Goal: Task Accomplishment & Management: Manage account settings

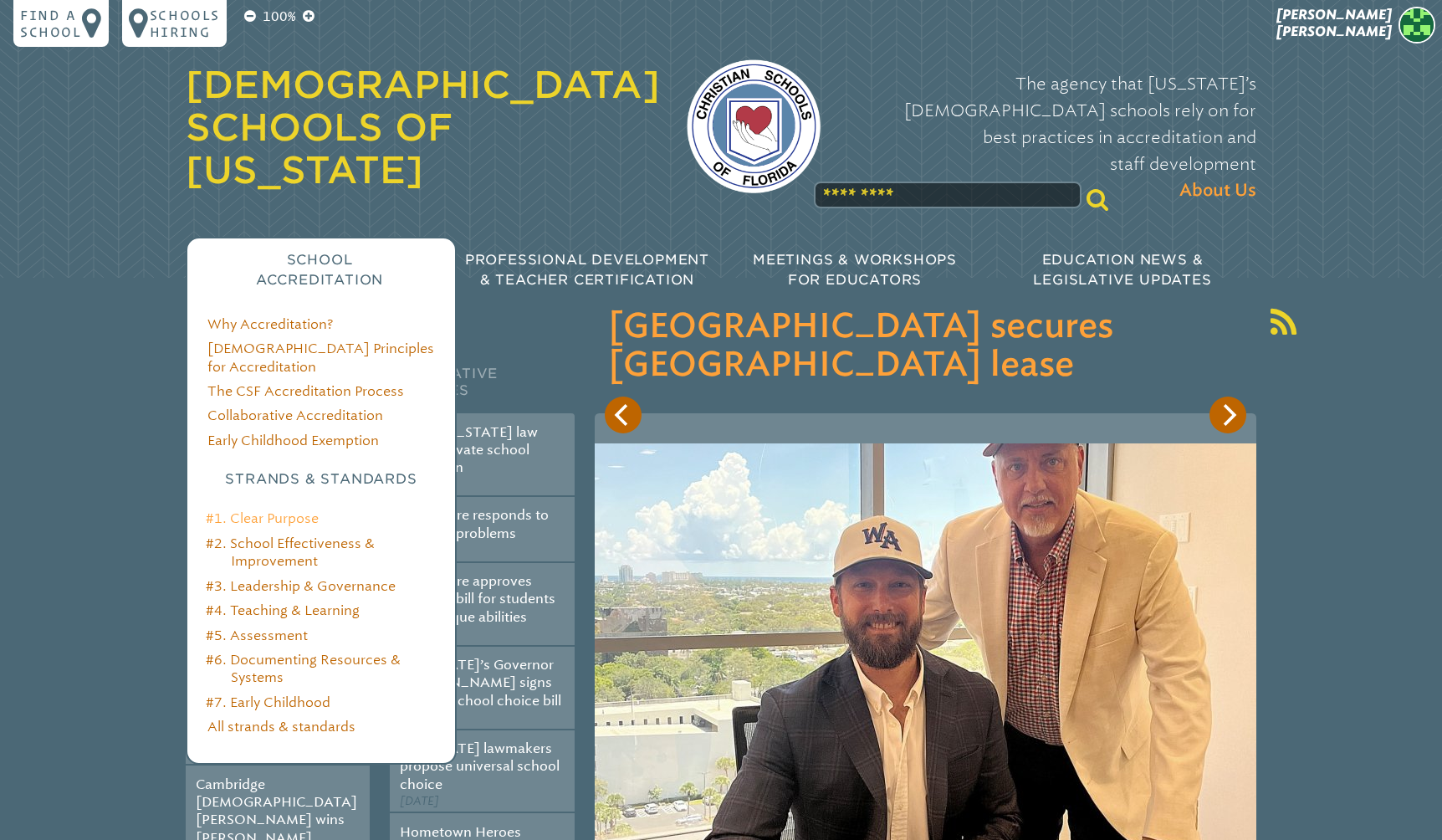
click at [297, 510] on link "#1. Clear Purpose" at bounding box center [262, 518] width 113 height 16
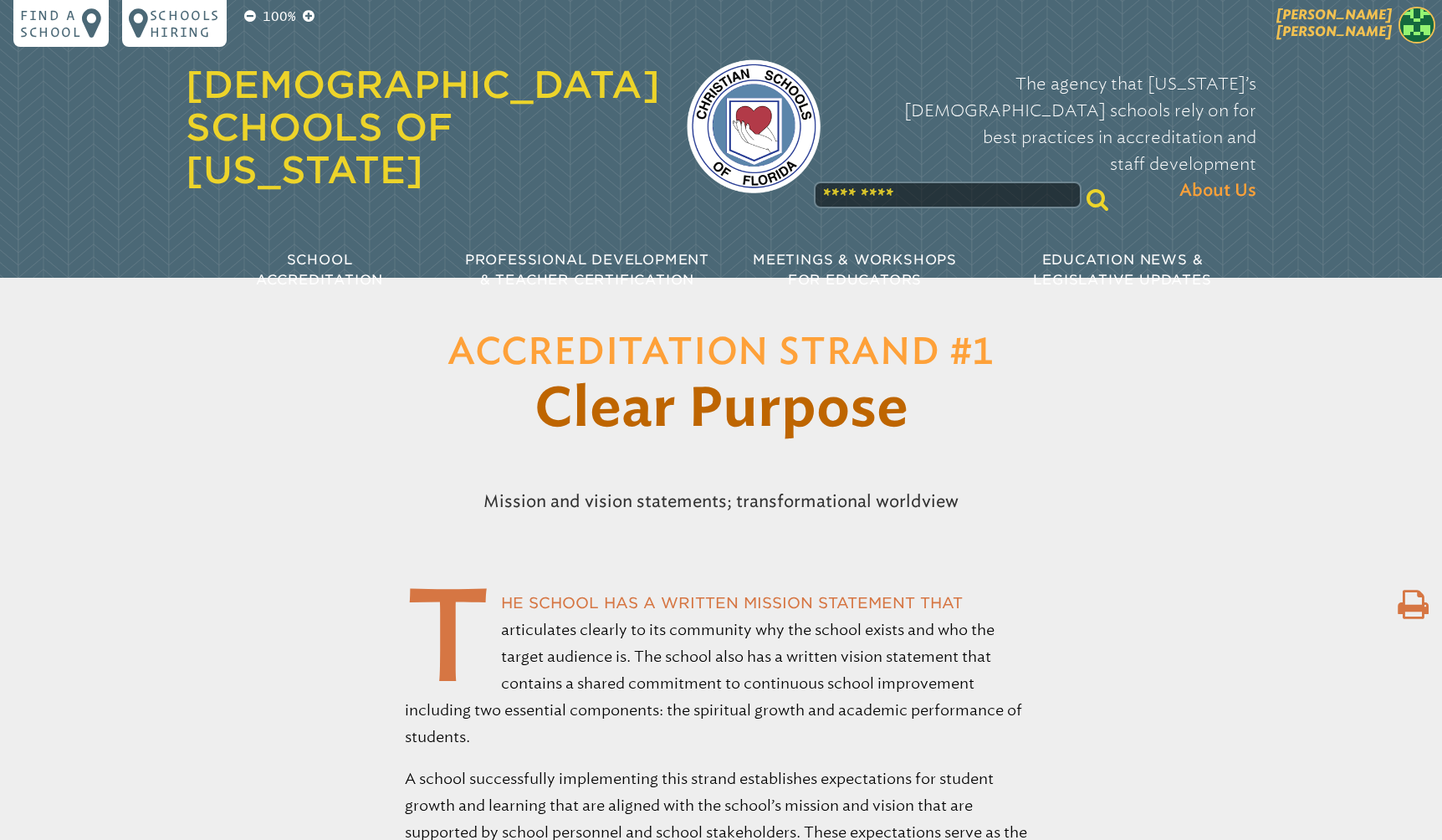
click at [1398, 37] on span at bounding box center [1417, 27] width 37 height 41
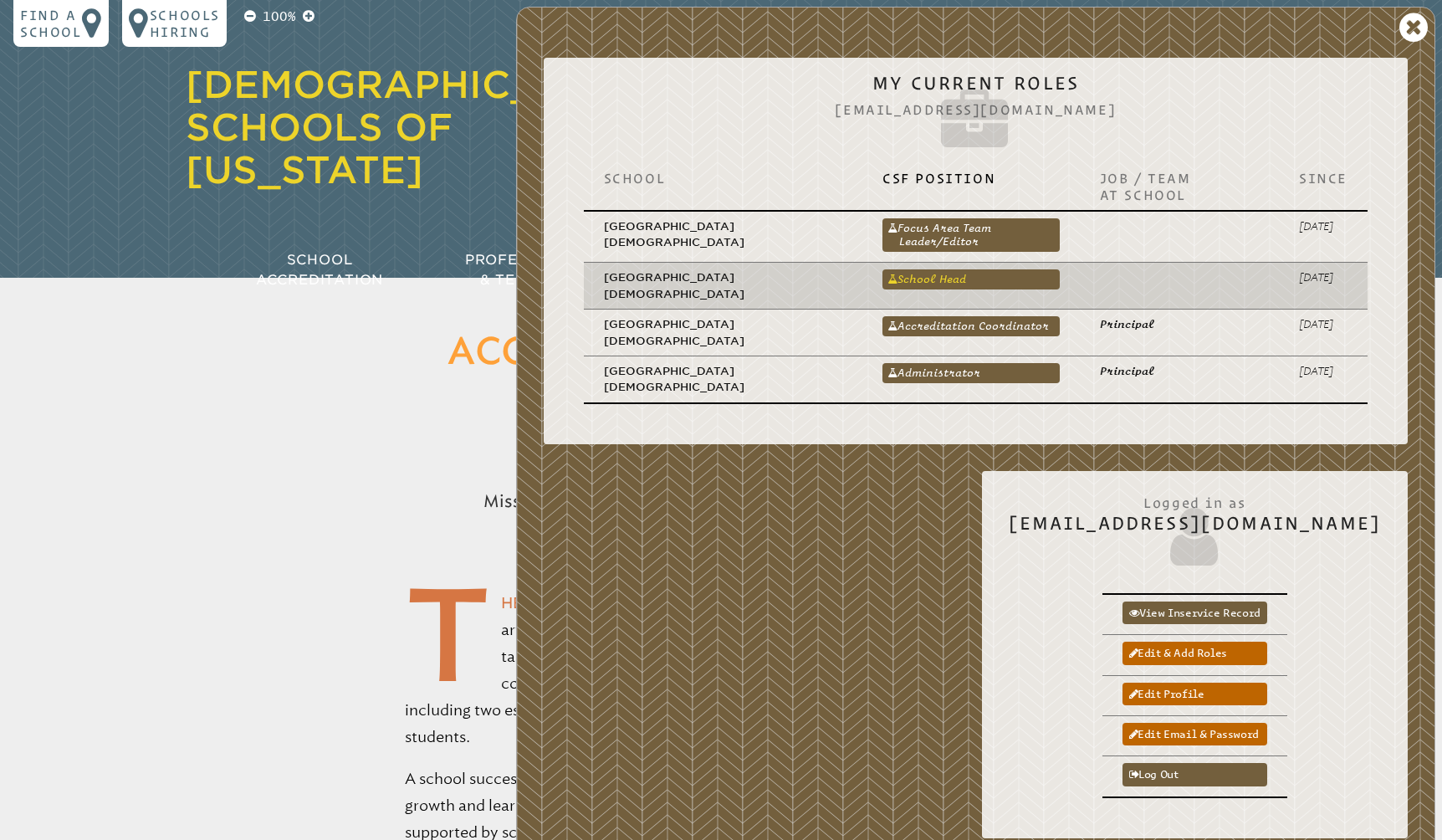
click at [936, 286] on link "School Head" at bounding box center [971, 279] width 177 height 20
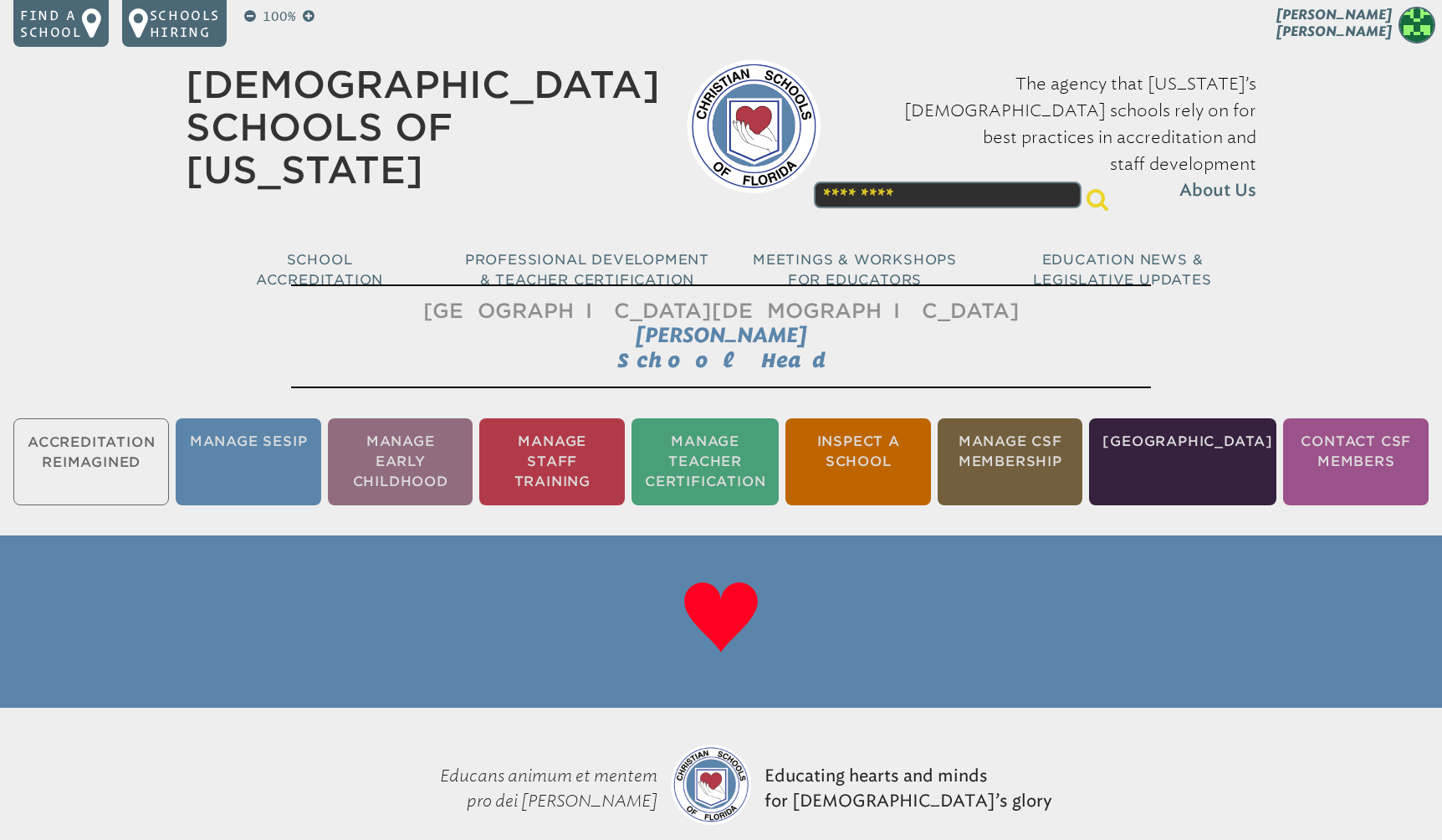
click at [115, 470] on ul "Accreditation Reimagined Manage SESIP Manage Early Childhood Manage Staff Train…" at bounding box center [721, 462] width 1442 height 94
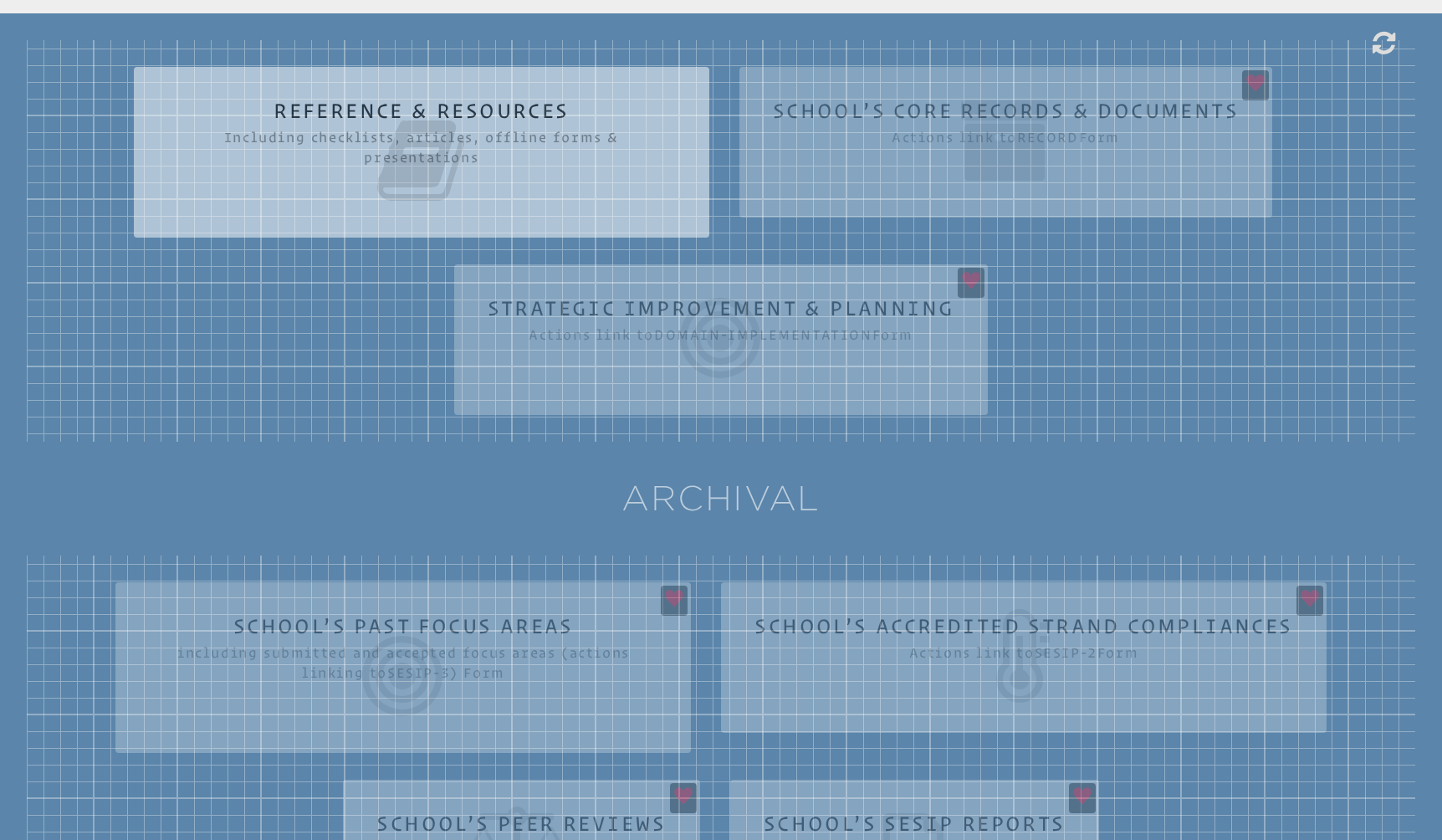
scroll to position [251, 0]
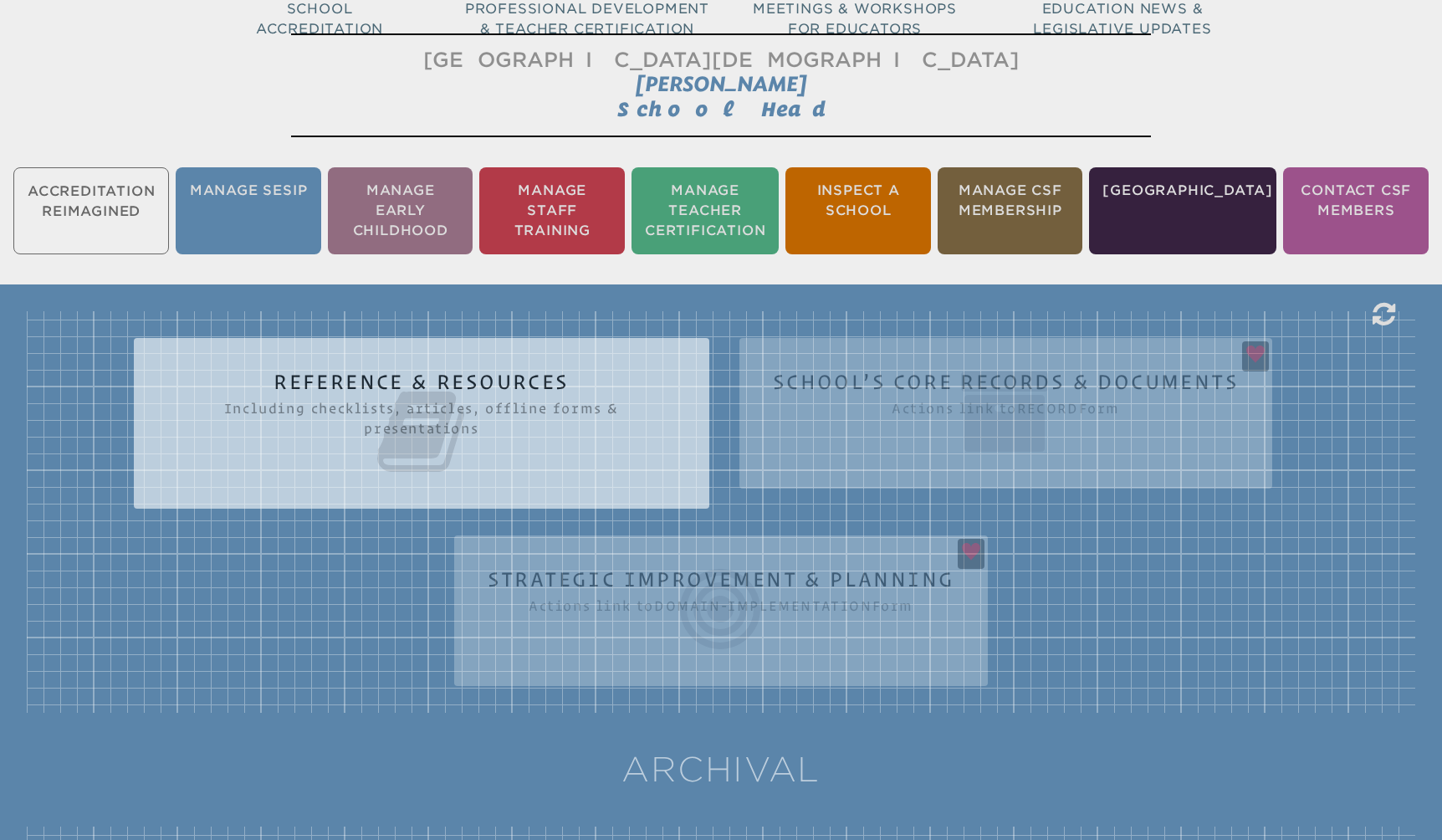
click at [508, 399] on icon at bounding box center [421, 431] width 508 height 94
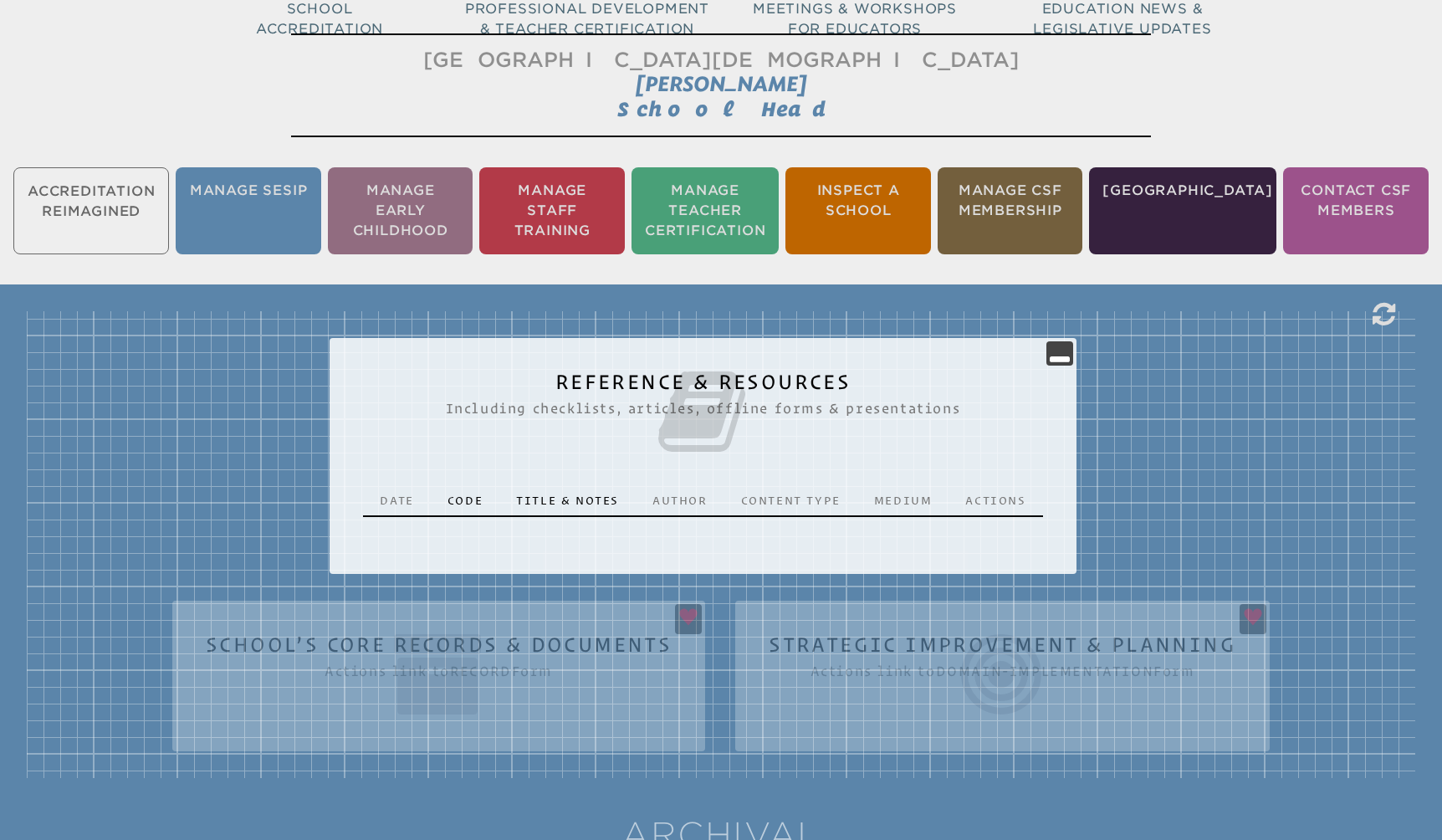
click at [582, 649] on div "Reference & Resources Including checklists, articles, offline forms & presentat…" at bounding box center [721, 544] width 1389 height 467
click at [923, 656] on div "Reference & Resources Including checklists, articles, offline forms & presentat…" at bounding box center [721, 544] width 1389 height 467
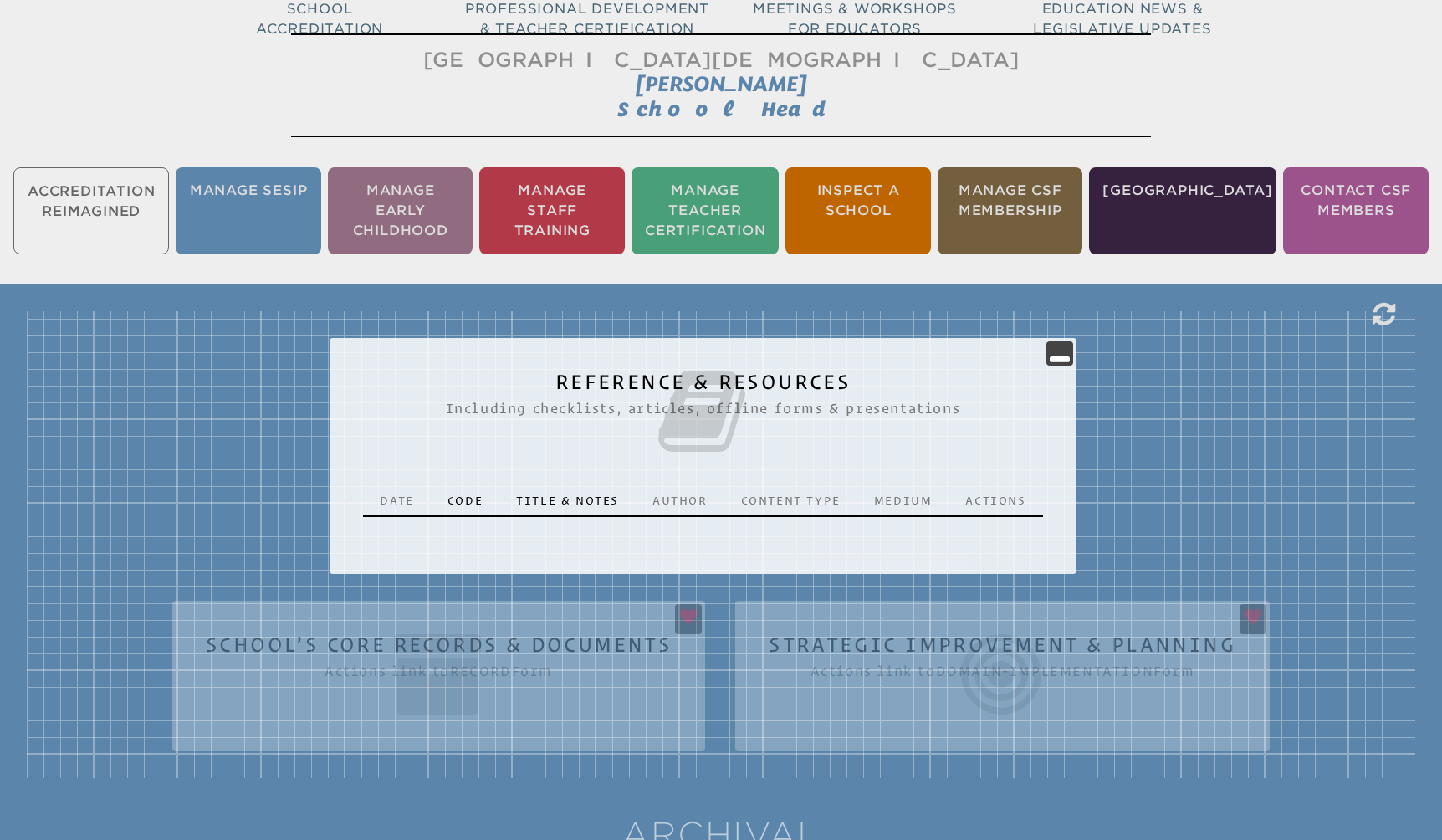
click at [923, 656] on div "Reference & Resources Including checklists, articles, offline forms & presentat…" at bounding box center [721, 544] width 1389 height 467
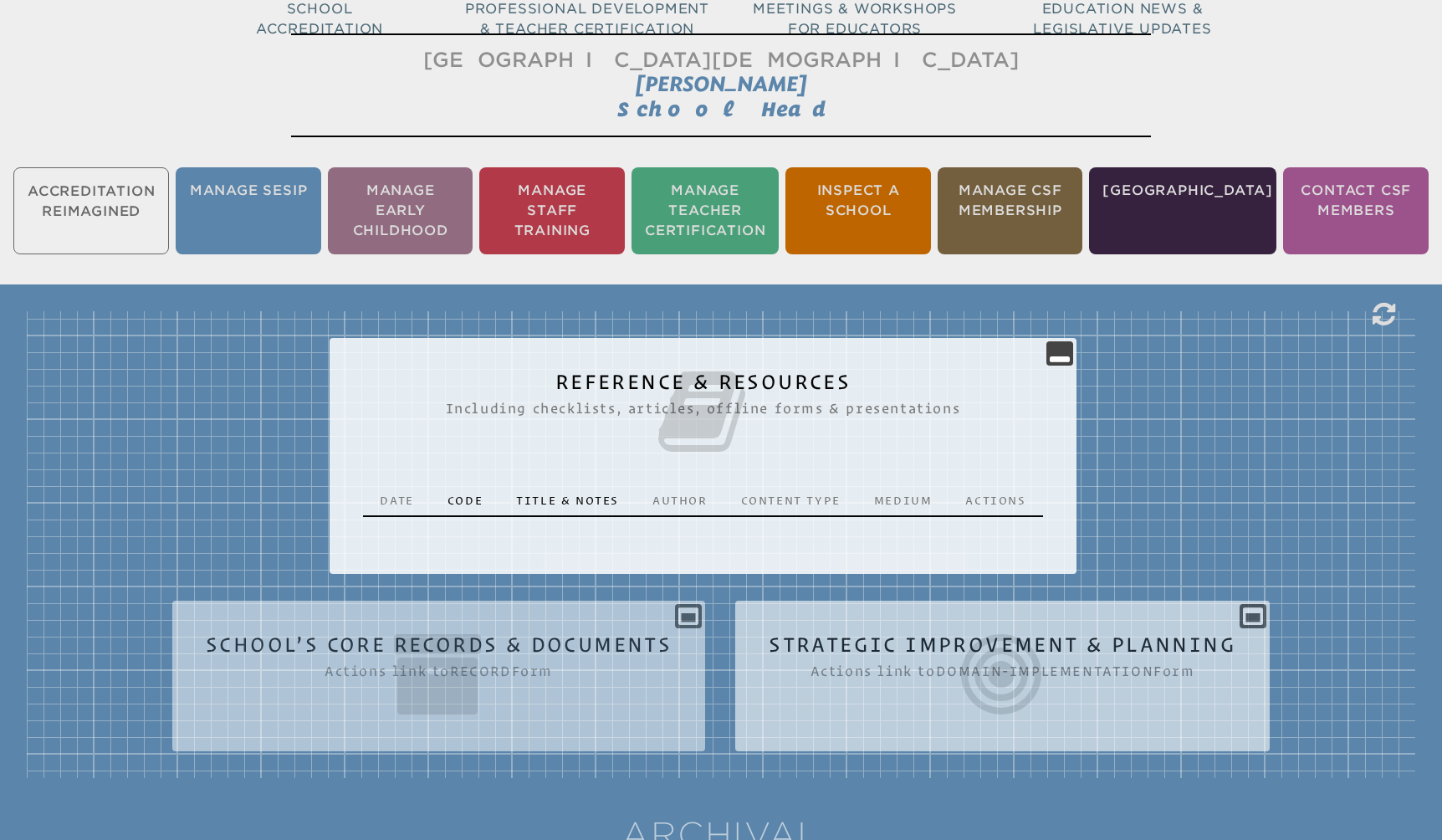
click at [1012, 680] on icon at bounding box center [1002, 674] width 468 height 94
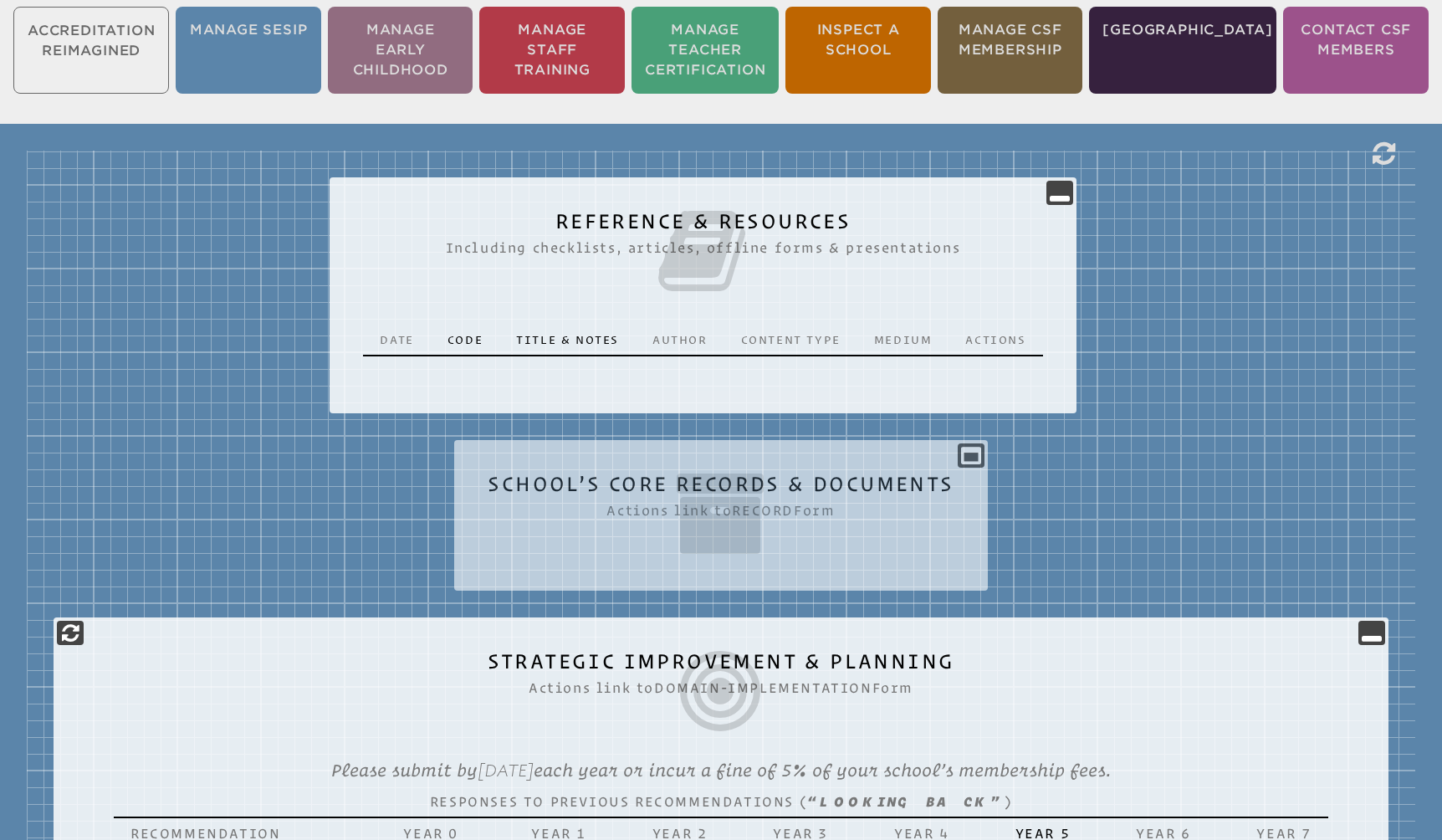
scroll to position [411, 0]
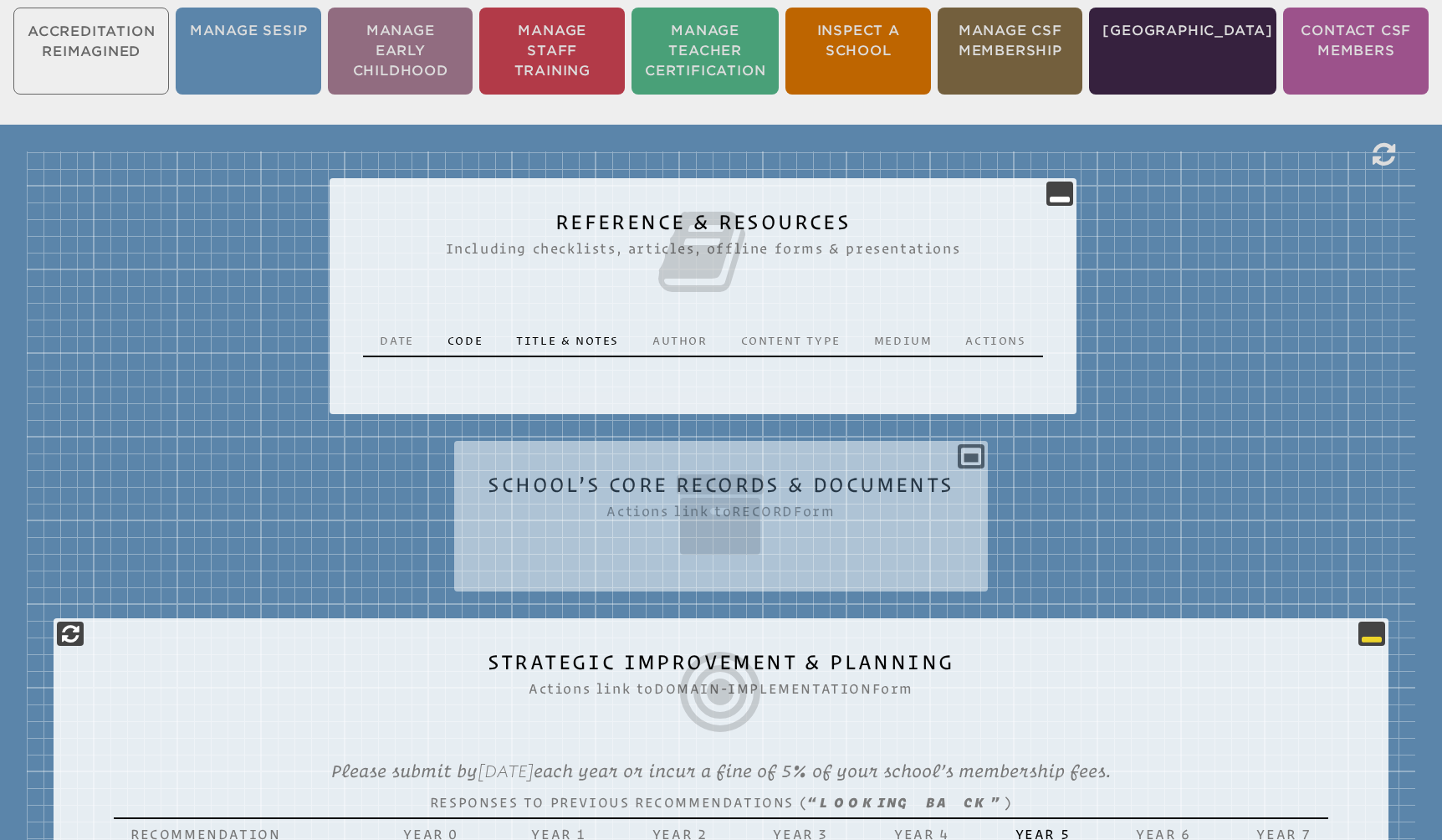
click at [1380, 631] on icon at bounding box center [1371, 632] width 20 height 20
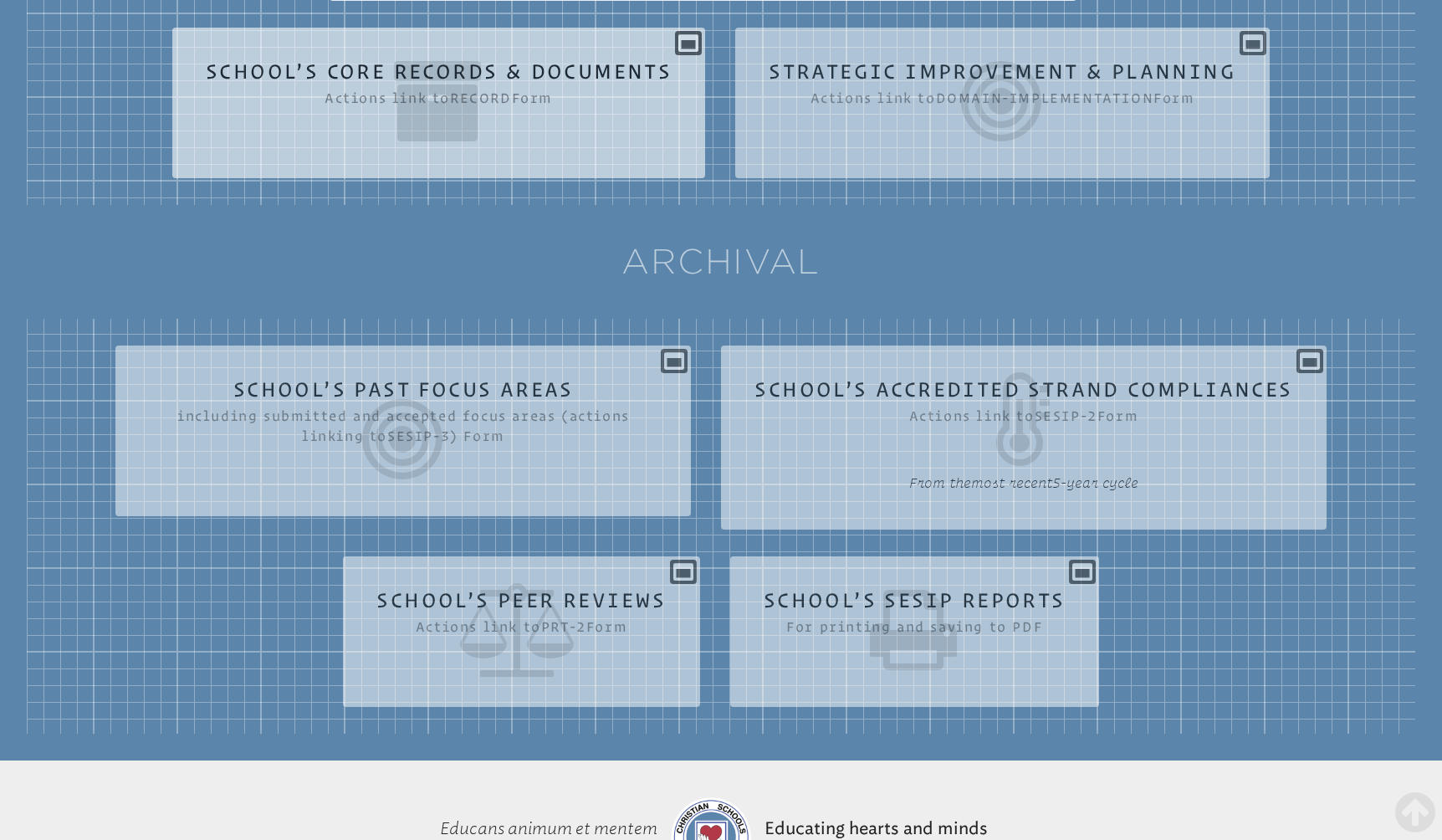
scroll to position [820, 0]
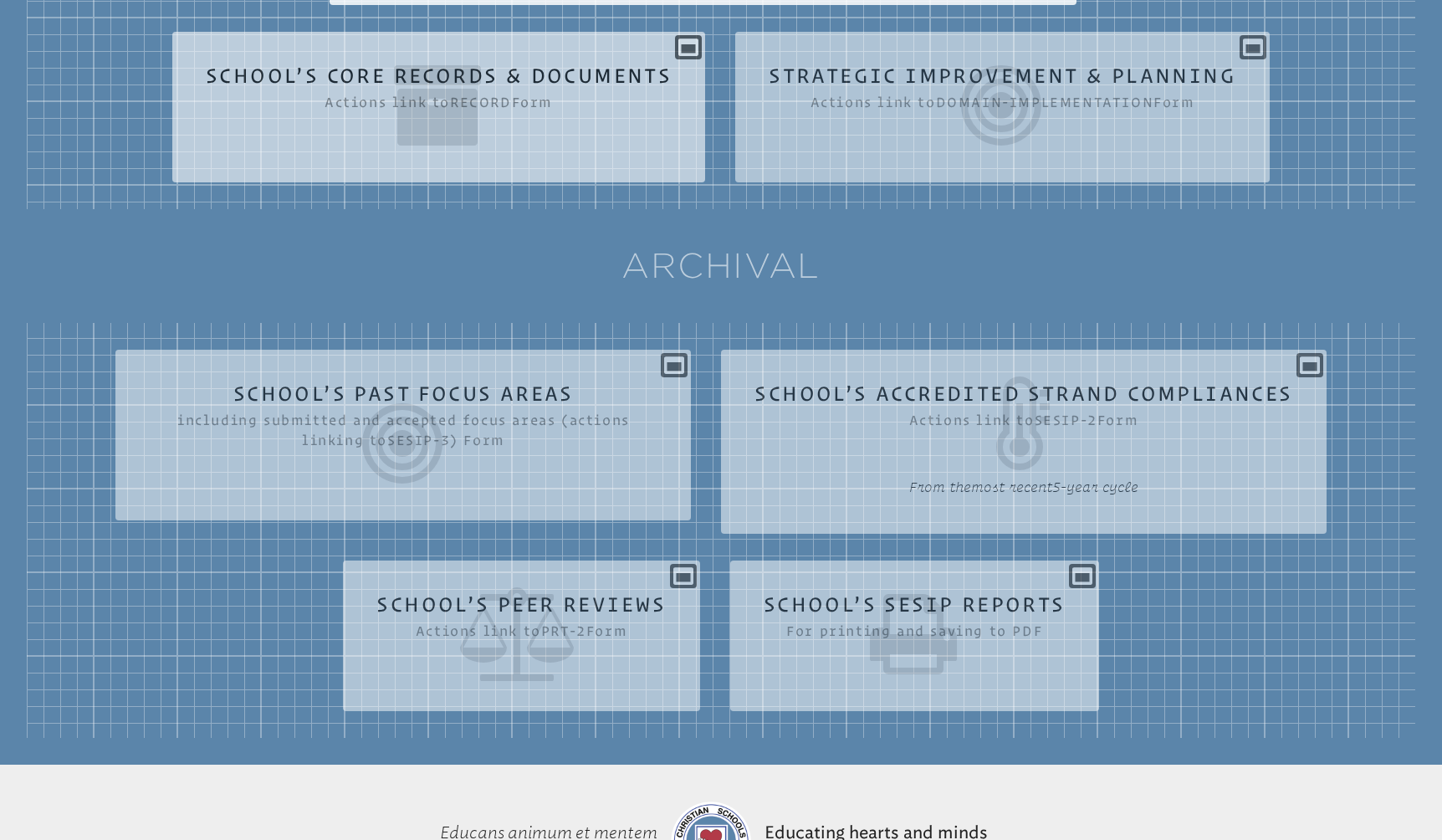
click at [562, 82] on icon at bounding box center [439, 105] width 466 height 94
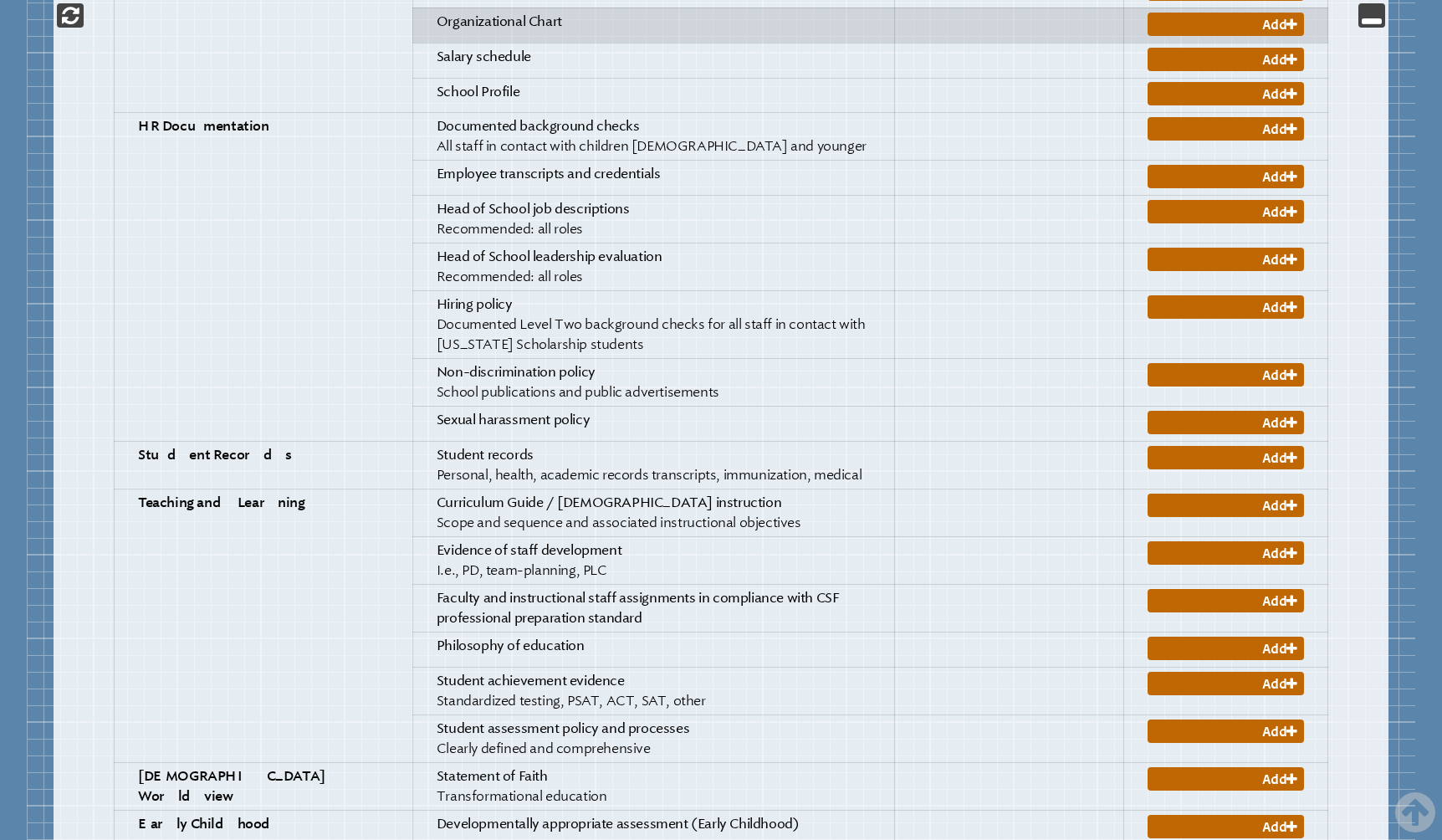
scroll to position [1790, 0]
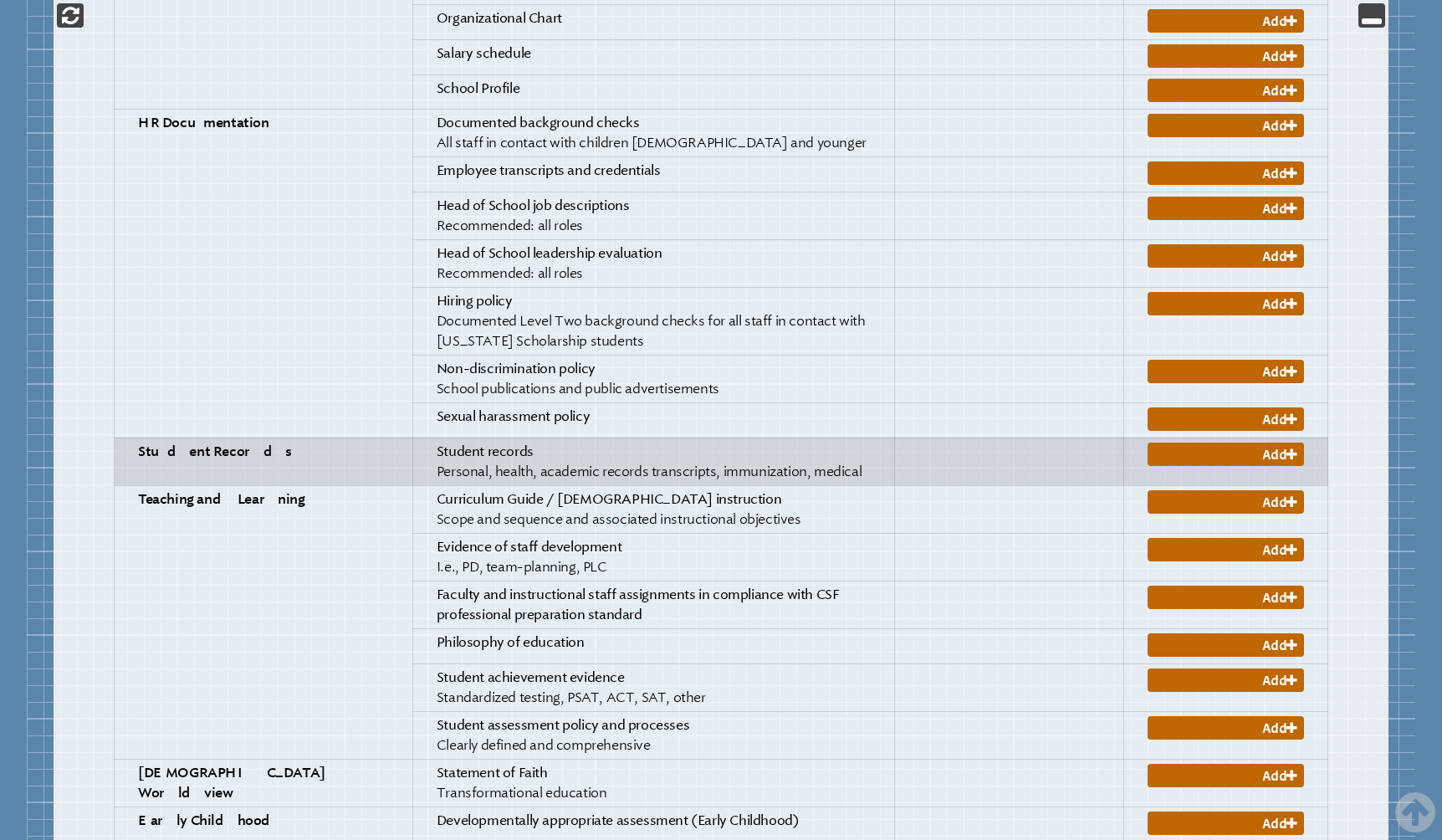
click at [442, 452] on span "Student records" at bounding box center [484, 451] width 97 height 16
click at [1258, 457] on link "Add" at bounding box center [1226, 454] width 157 height 24
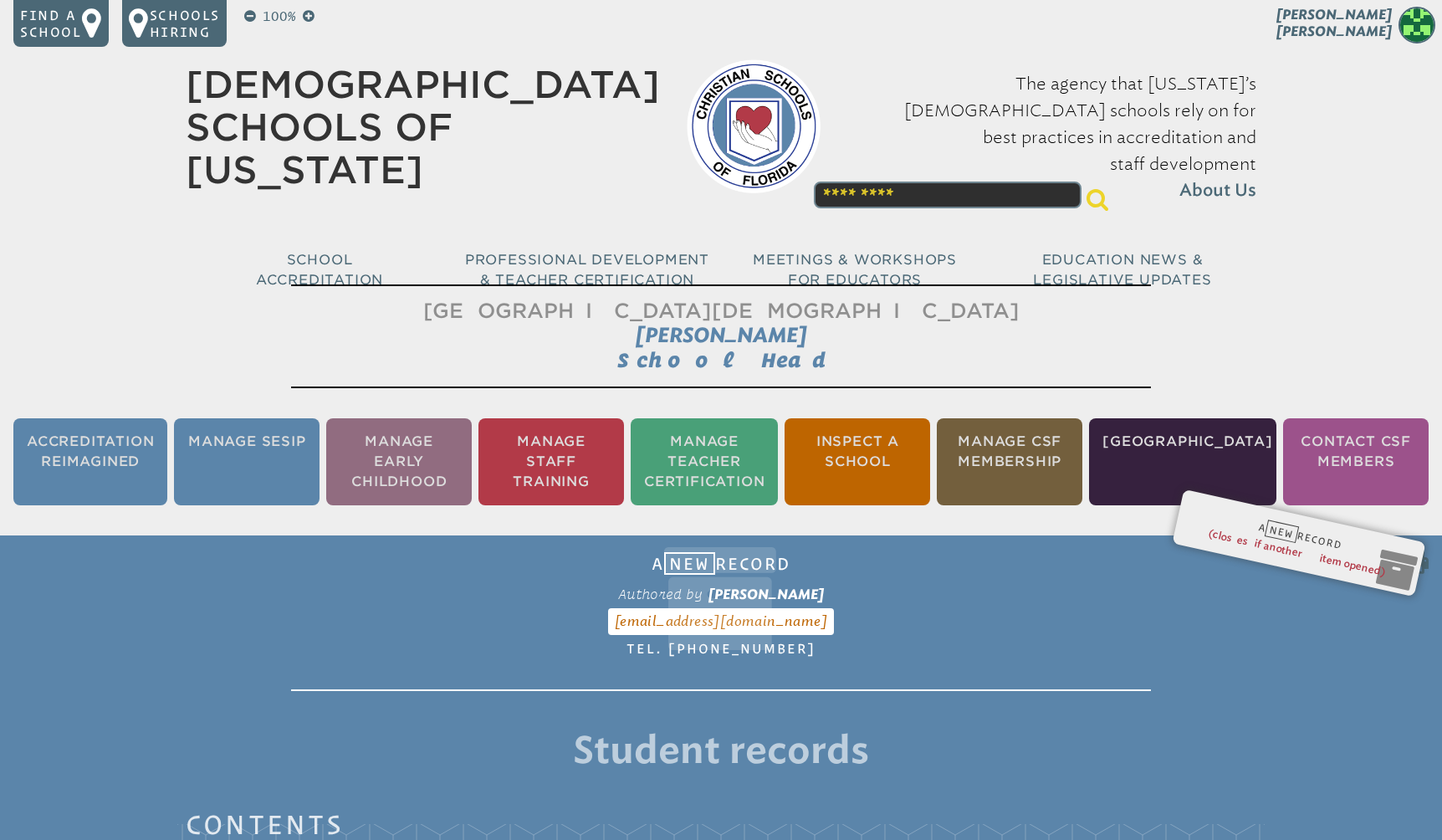
click at [1323, 540] on div "A New Record Form RECORD Authored by [PERSON_NAME] [EMAIL_ADDRESS][DOMAIN_NAME]…" at bounding box center [1298, 531] width 214 height 32
click at [1400, 573] on icon at bounding box center [1412, 560] width 31 height 33
click at [1258, 529] on div "A New Record Form RECORD Authored by [PERSON_NAME] [EMAIL_ADDRESS][DOMAIN_NAME]…" at bounding box center [1298, 531] width 214 height 32
click at [114, 453] on li "Accreditation Reimagined" at bounding box center [90, 461] width 154 height 87
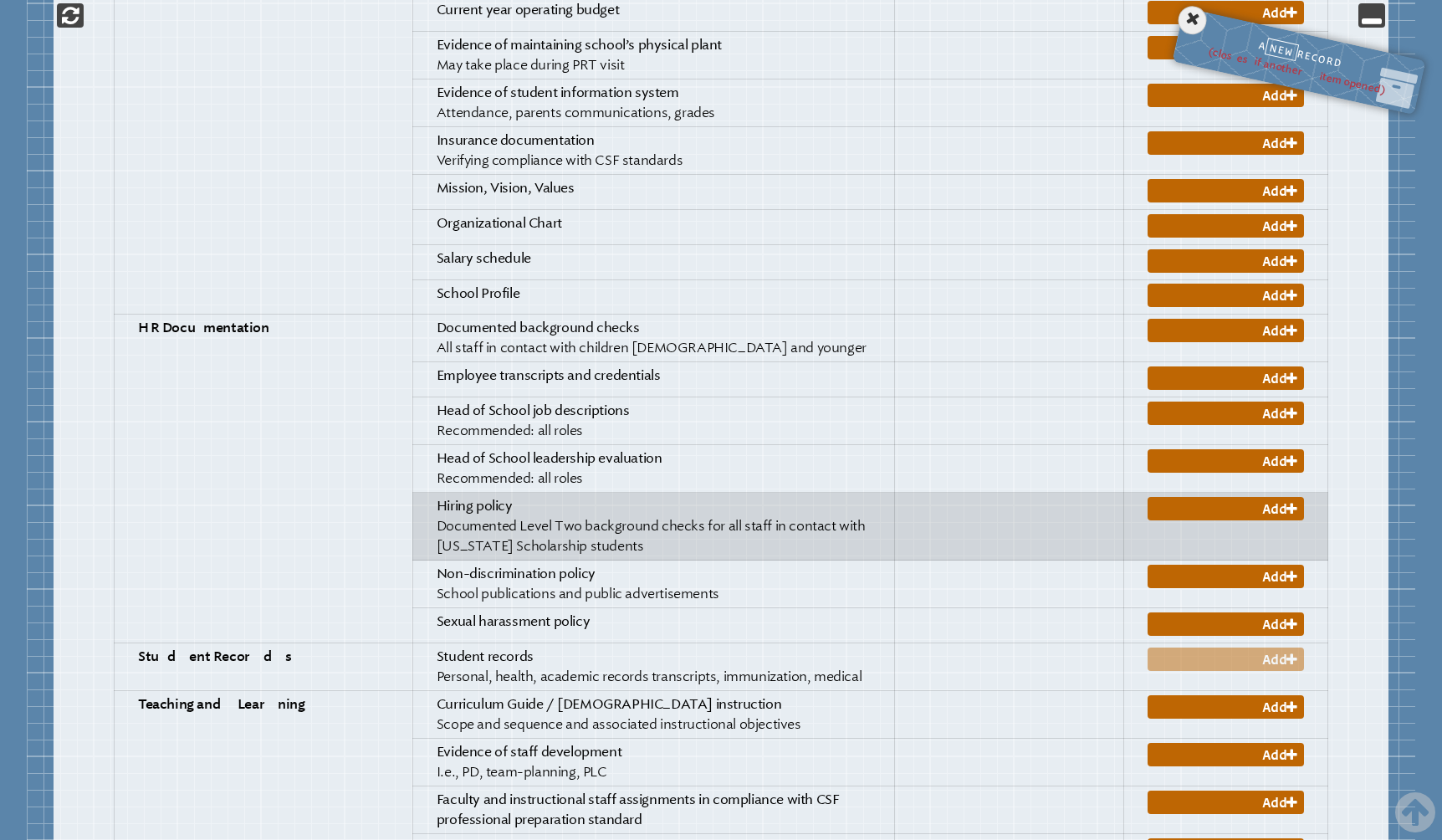
scroll to position [1589, 0]
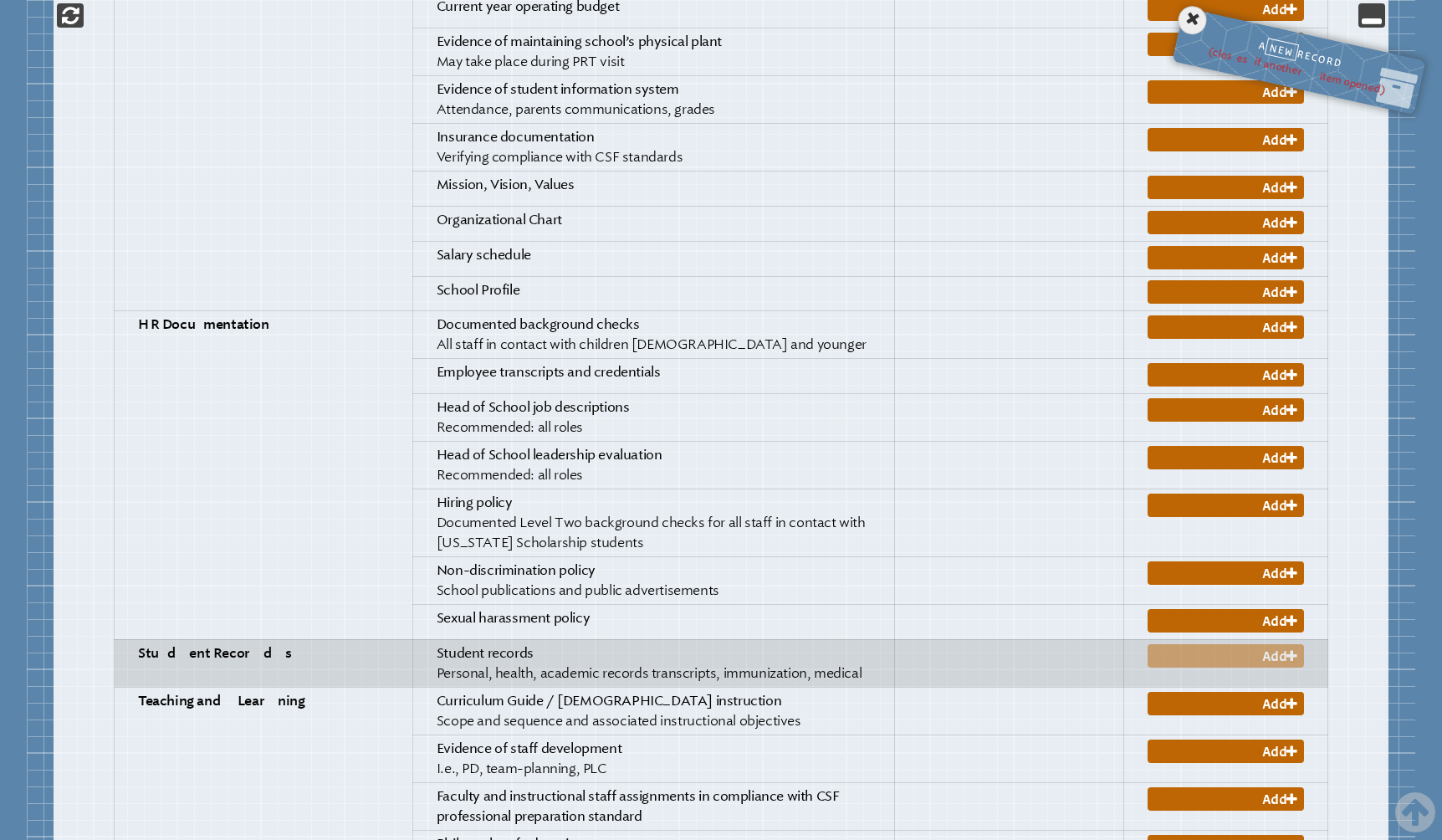
click at [436, 656] on span "Student records" at bounding box center [484, 653] width 97 height 16
